Goal: Use online tool/utility: Use online tool/utility

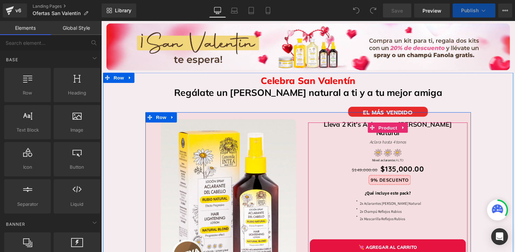
scroll to position [97, 0]
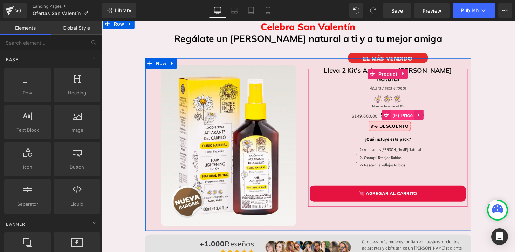
click at [409, 112] on span "(P) Price" at bounding box center [410, 117] width 25 height 11
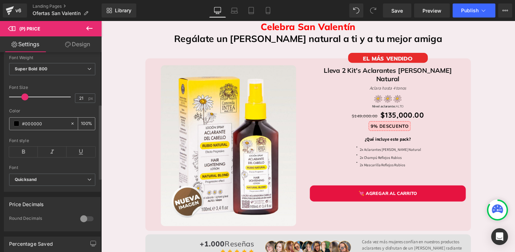
scroll to position [195, 0]
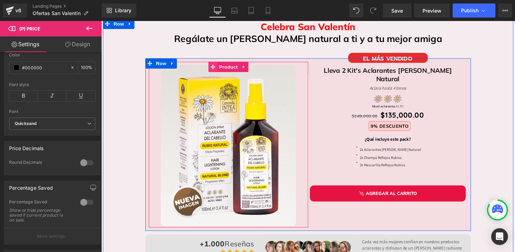
click at [214, 69] on icon at bounding box center [215, 67] width 5 height 5
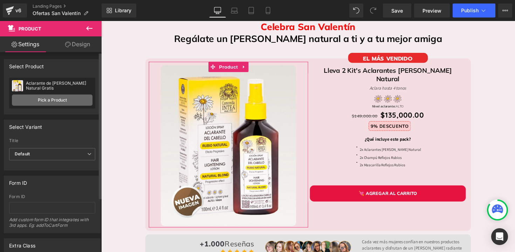
click at [69, 100] on link "Pick a Product" at bounding box center [52, 100] width 81 height 11
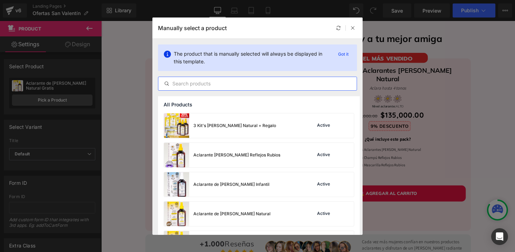
click at [220, 83] on input "text" at bounding box center [257, 83] width 198 height 8
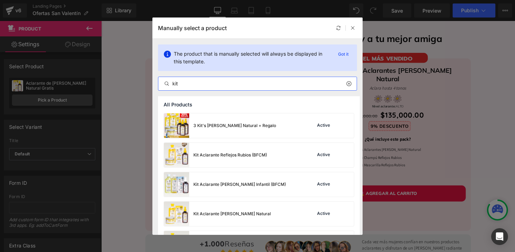
type input "kit"
